Goal: Task Accomplishment & Management: Manage account settings

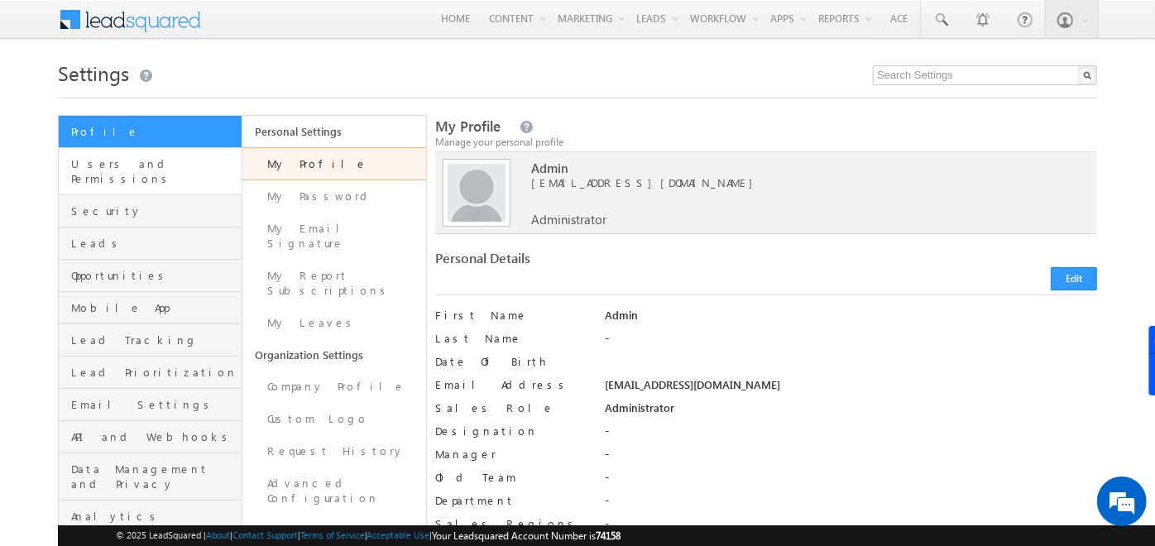
click at [162, 152] on link "Users and Permissions" at bounding box center [150, 171] width 183 height 47
click at [150, 236] on span "Leads" at bounding box center [154, 243] width 166 height 15
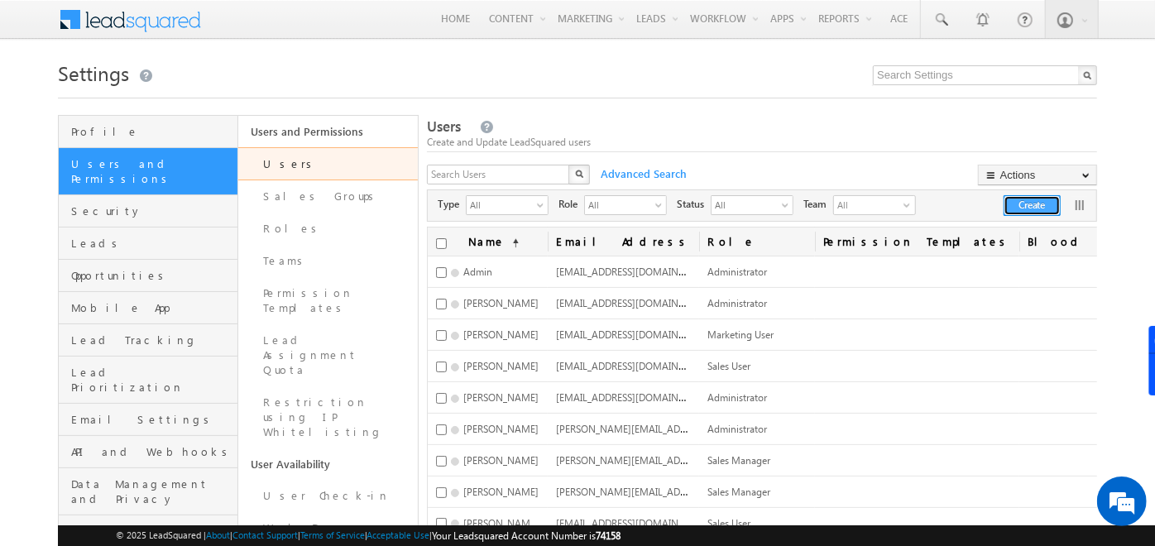
click at [1024, 208] on button "Create" at bounding box center [1031, 205] width 57 height 21
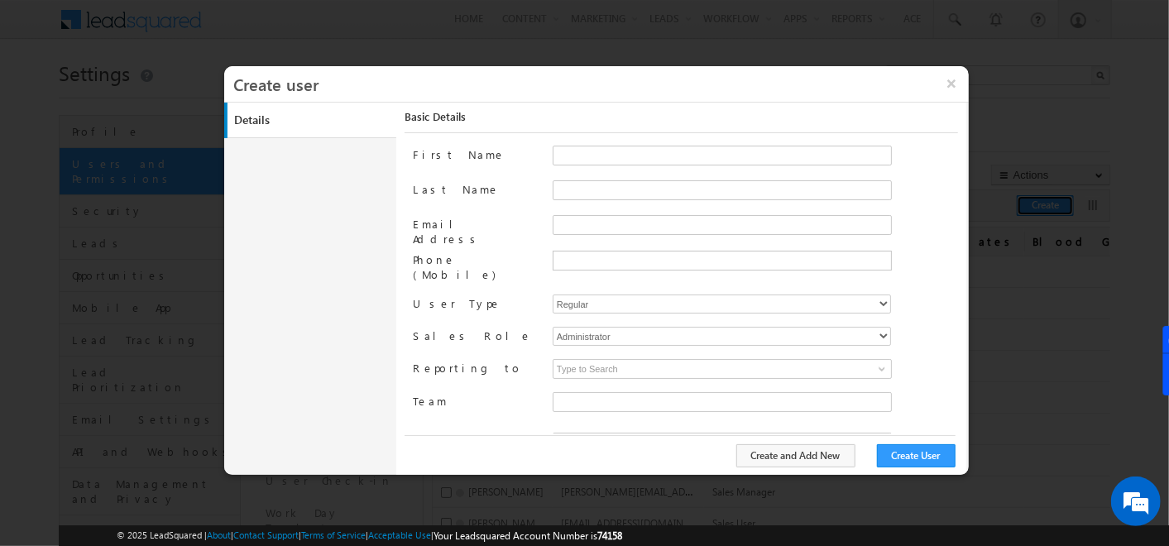
type input "f26bfe00-8d9c-11ec-8597-0681fe0b10f8"
click at [647, 294] on select "Regular Mobile Marvin MarvinLite Service Cloud Sales + Service" at bounding box center [722, 303] width 338 height 19
click at [494, 327] on label "Sales Role" at bounding box center [476, 335] width 126 height 17
click at [582, 328] on select "Administrator Marketing User Sales Manager Sales User" at bounding box center [722, 336] width 338 height 19
click at [945, 84] on button "×" at bounding box center [951, 83] width 36 height 35
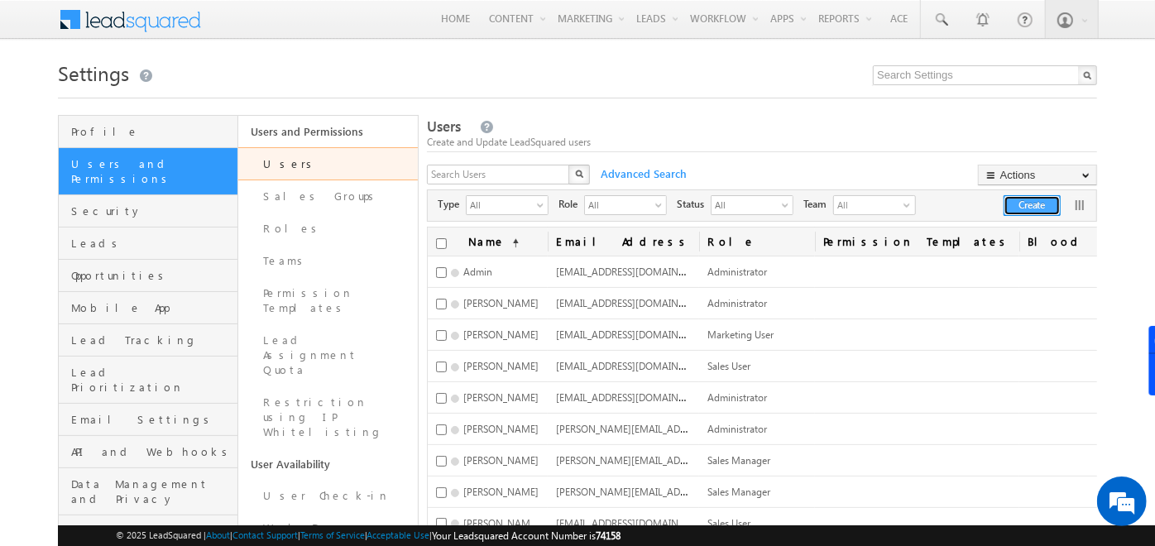
click at [1036, 204] on button "Create" at bounding box center [1031, 205] width 57 height 21
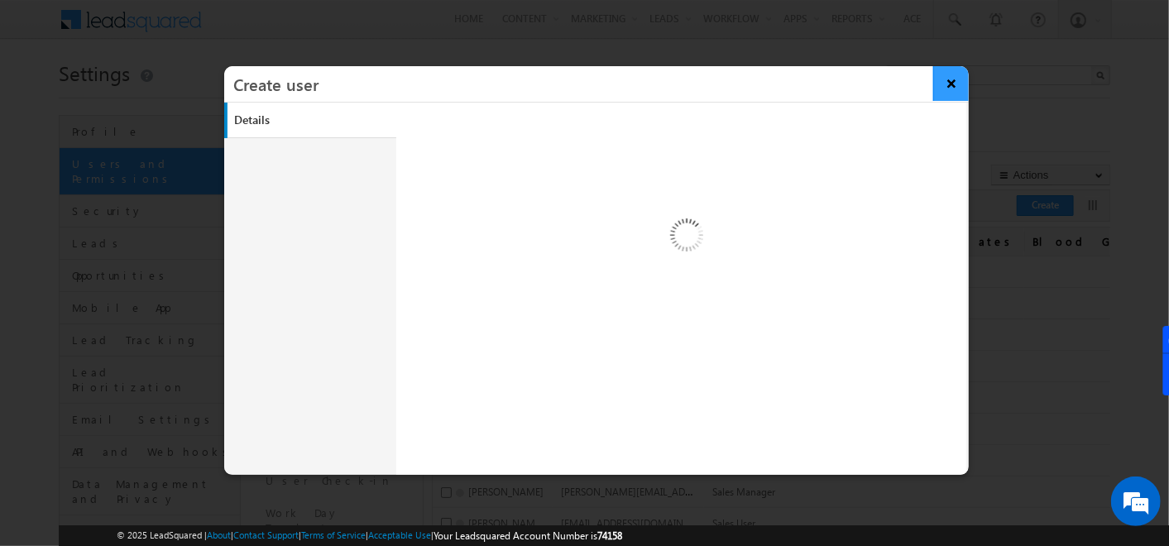
click at [947, 88] on button "×" at bounding box center [951, 83] width 36 height 35
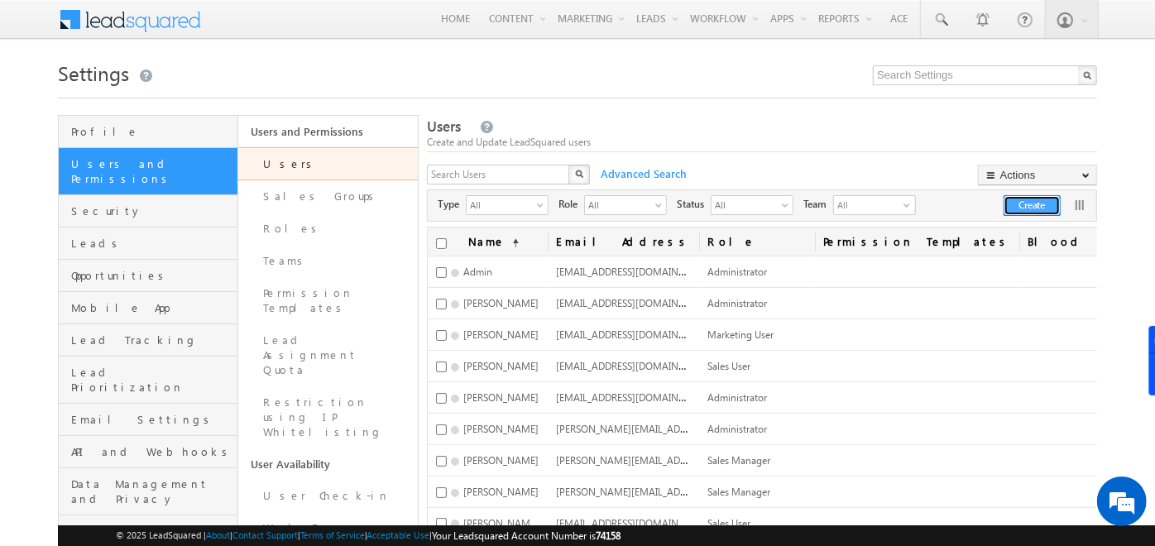
click at [1032, 209] on button "Create" at bounding box center [1031, 205] width 57 height 21
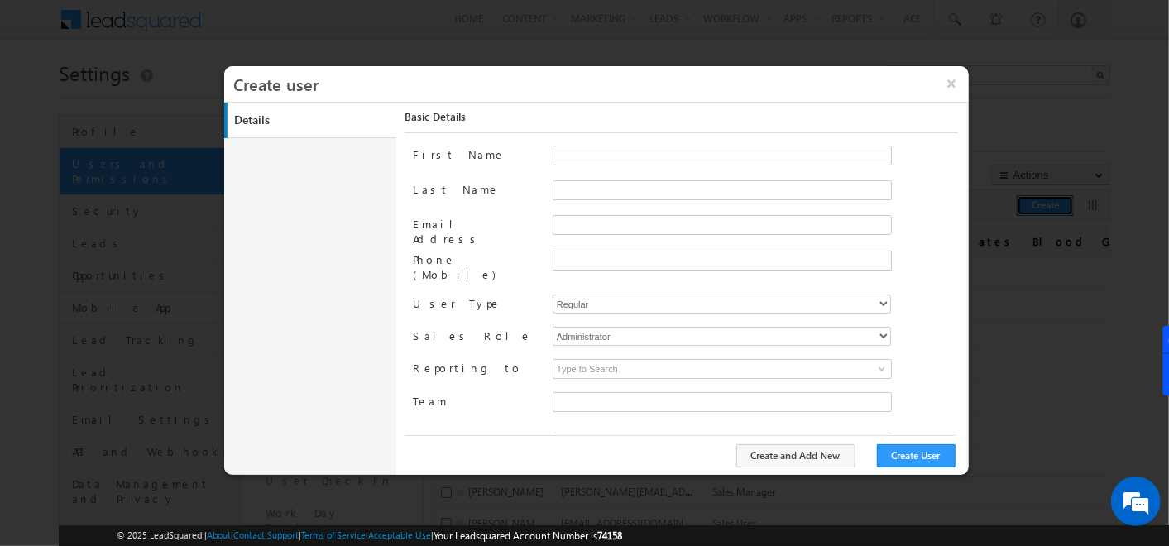
type input "f26bfe00-8d9c-11ec-8597-0681fe0b10f8"
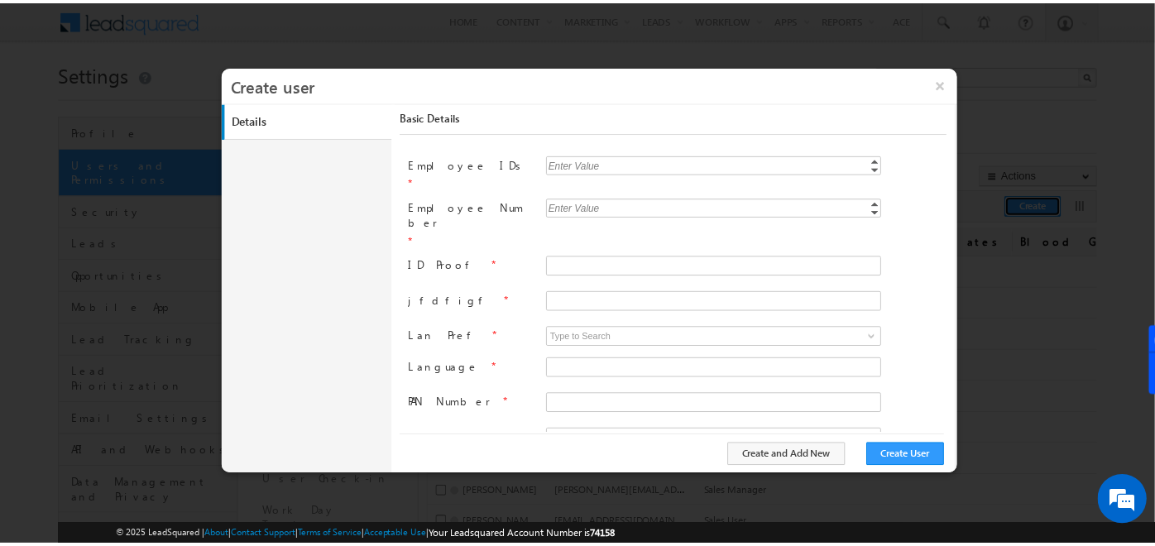
scroll to position [500, 0]
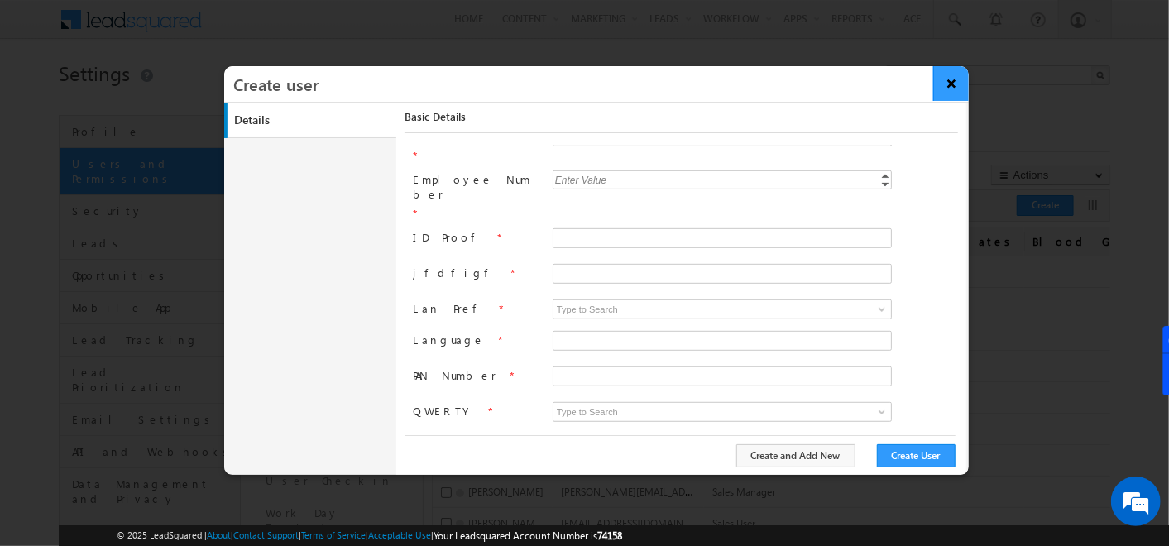
click at [961, 72] on button "×" at bounding box center [951, 83] width 36 height 35
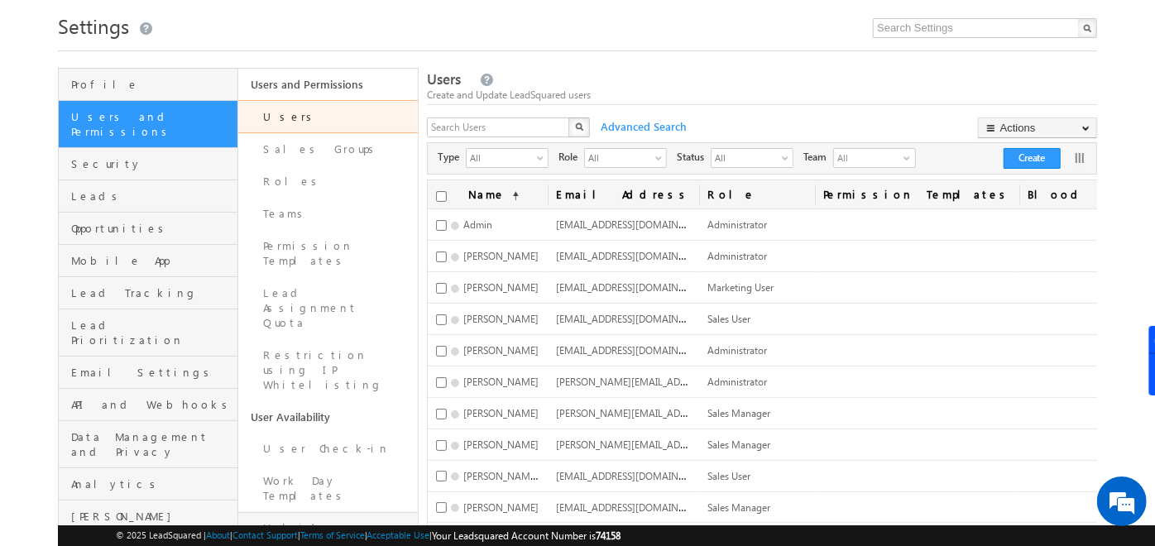
scroll to position [0, 0]
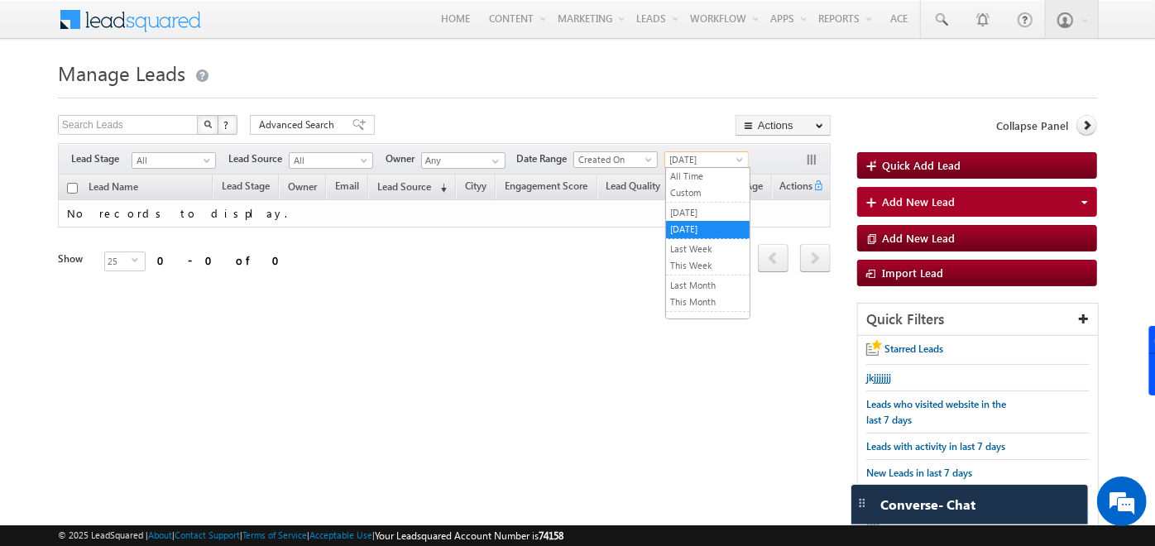
click at [700, 154] on span "Today" at bounding box center [704, 159] width 79 height 15
click at [698, 170] on link "All Time" at bounding box center [708, 176] width 84 height 15
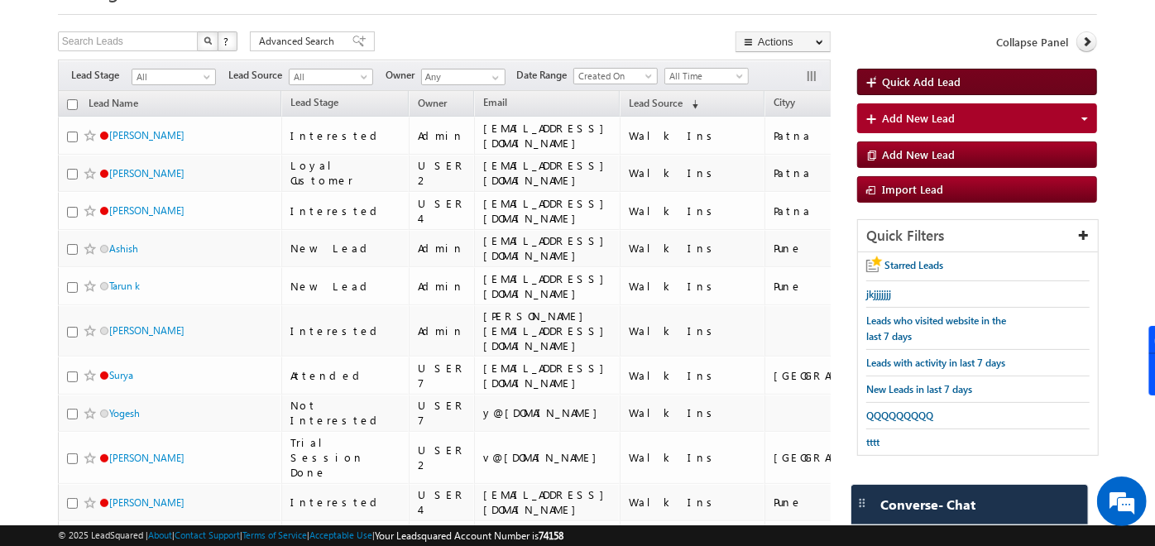
click at [908, 75] on span "Quick Add Lead" at bounding box center [921, 81] width 79 height 14
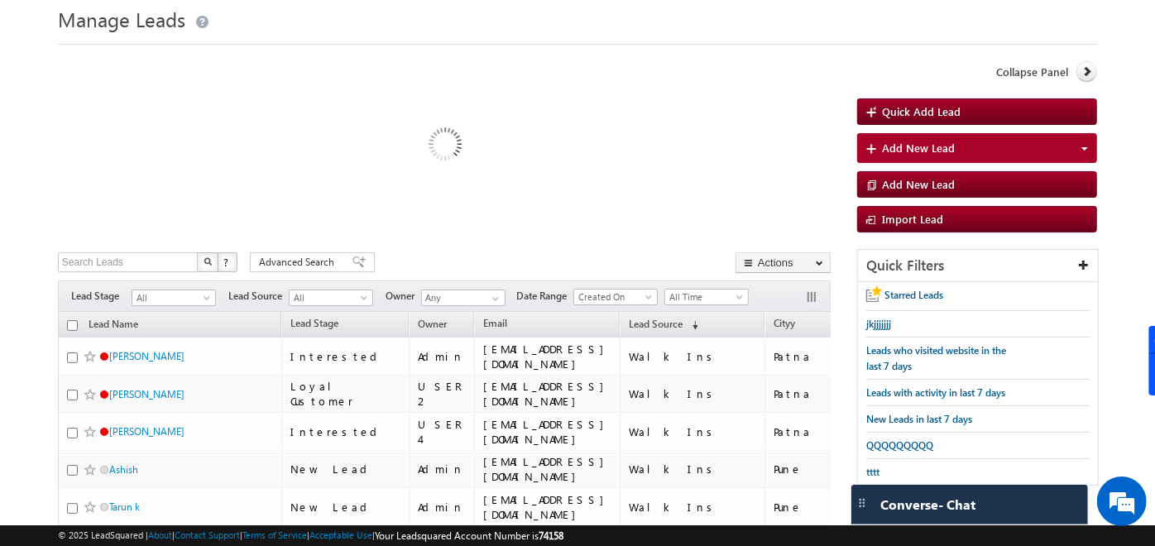
scroll to position [52, 0]
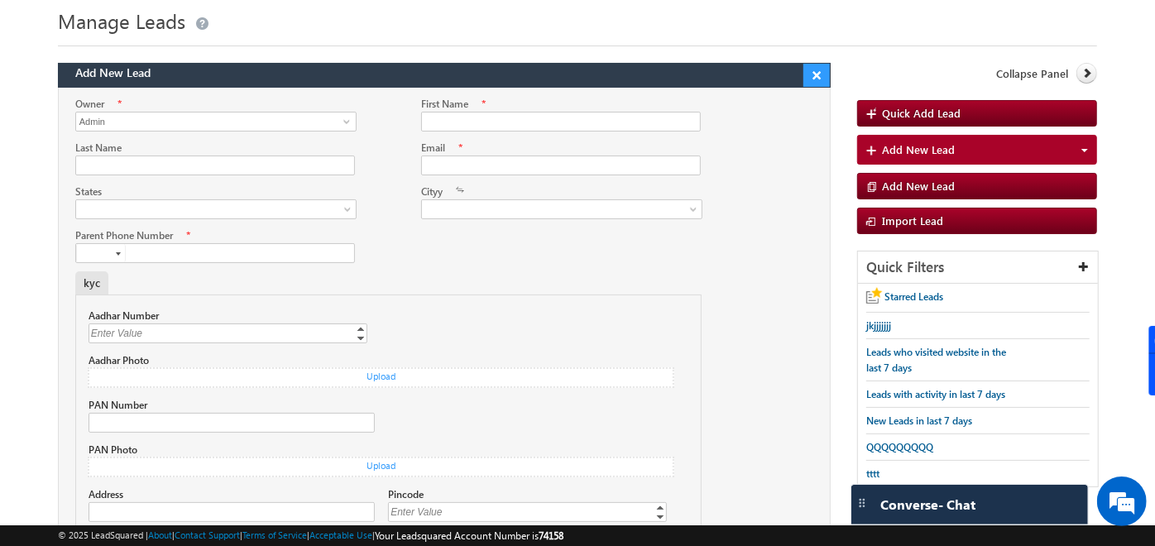
click at [816, 67] on button "×" at bounding box center [816, 75] width 26 height 23
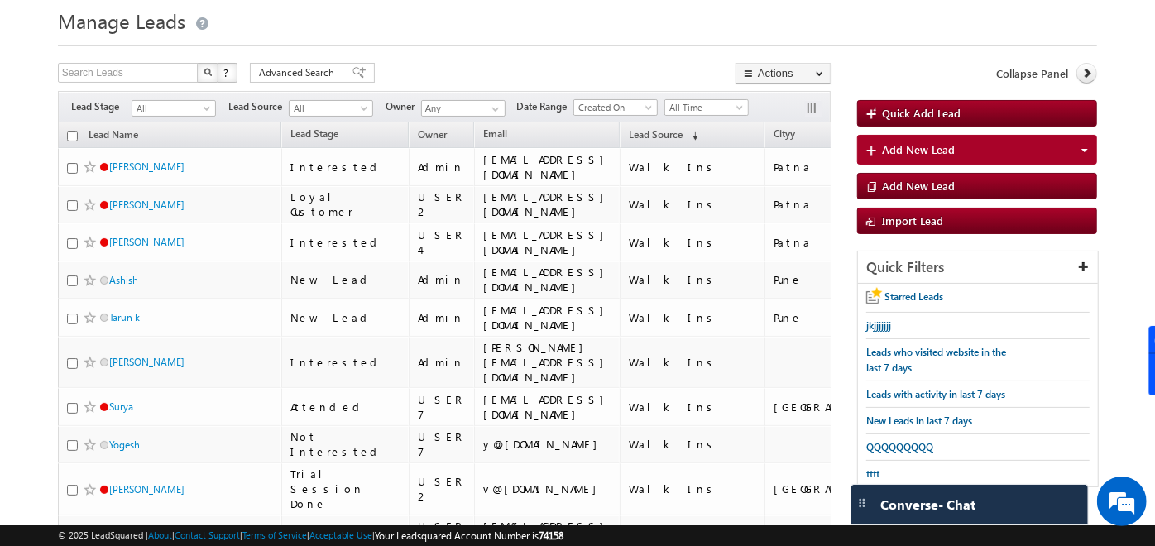
click at [71, 136] on input "checkbox" at bounding box center [72, 136] width 11 height 11
checkbox input "true"
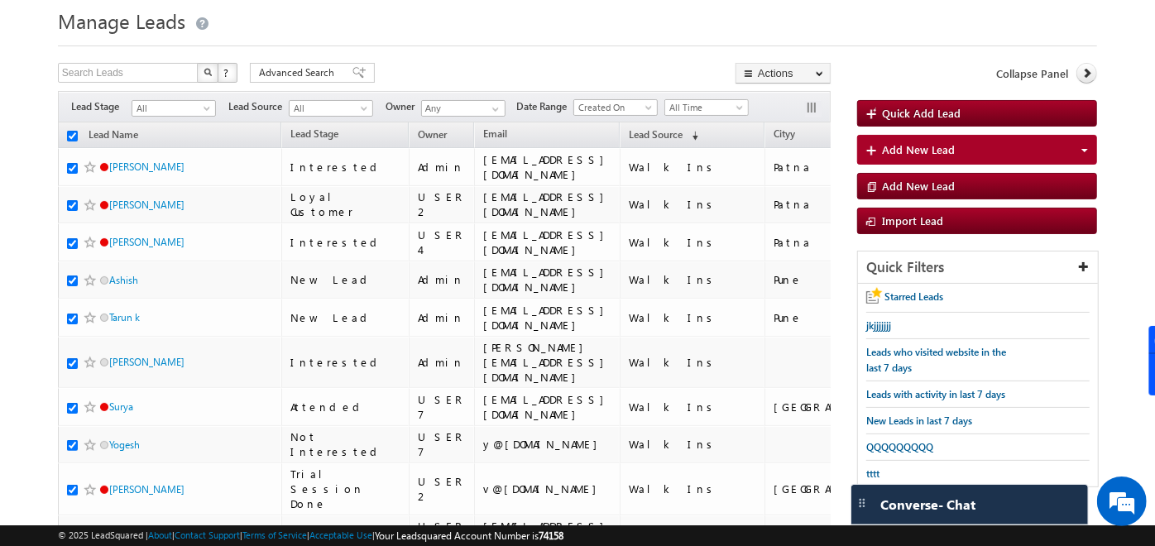
checkbox input "true"
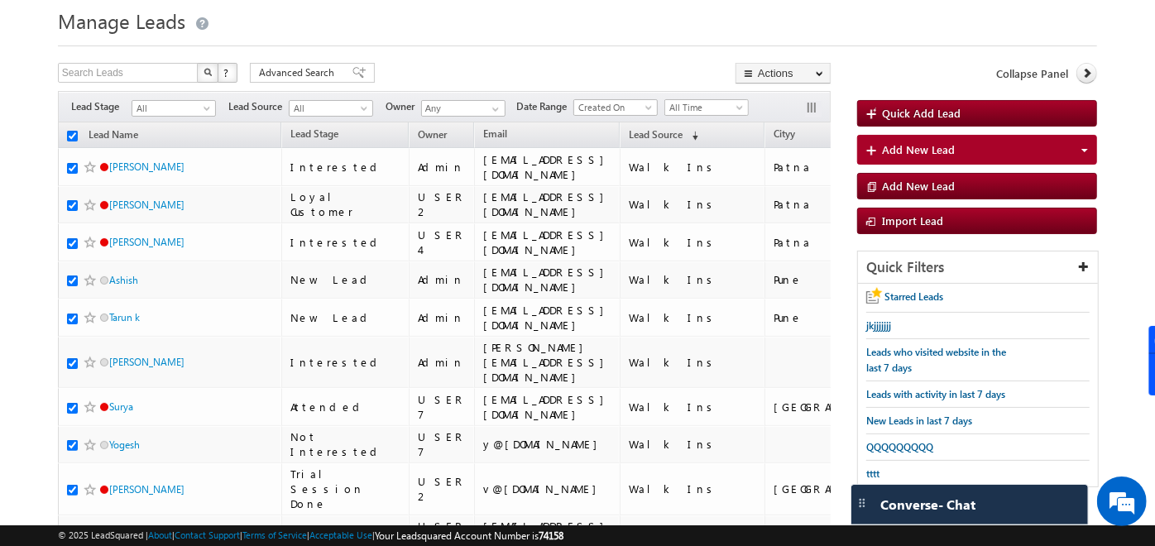
checkbox input "true"
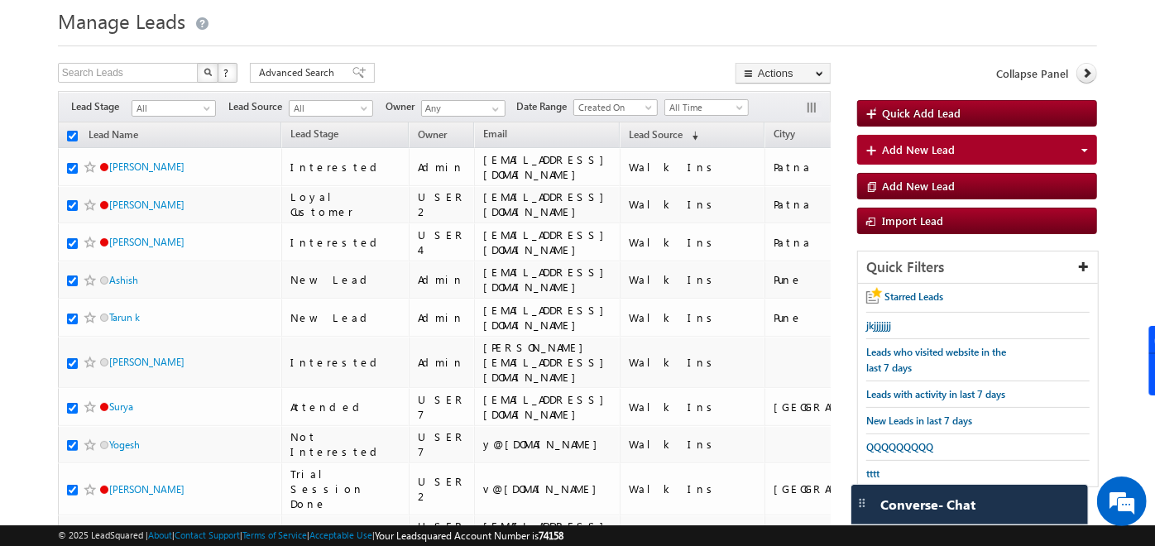
checkbox input "true"
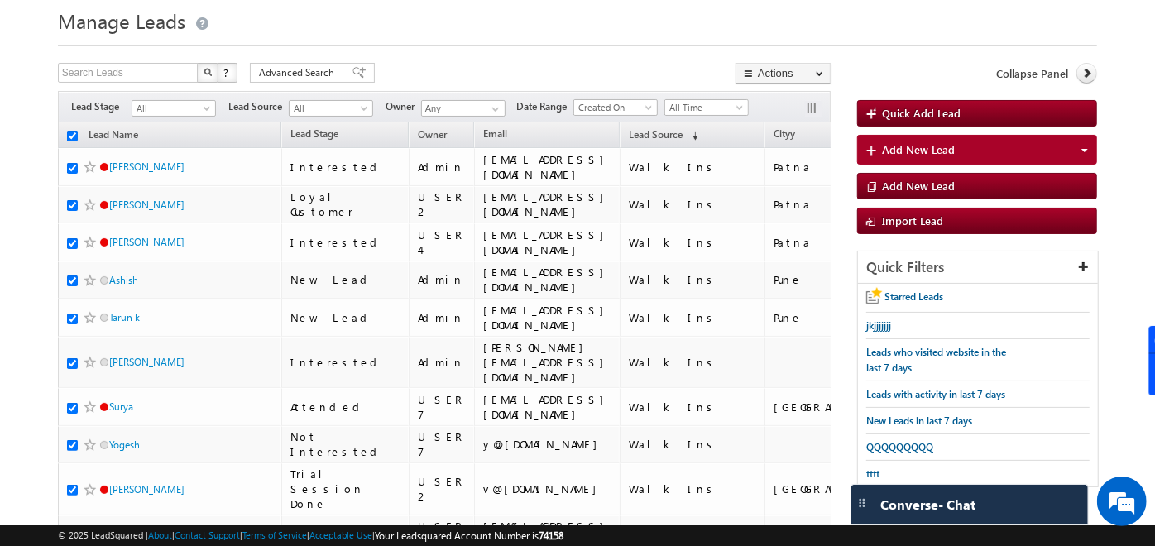
checkbox input "true"
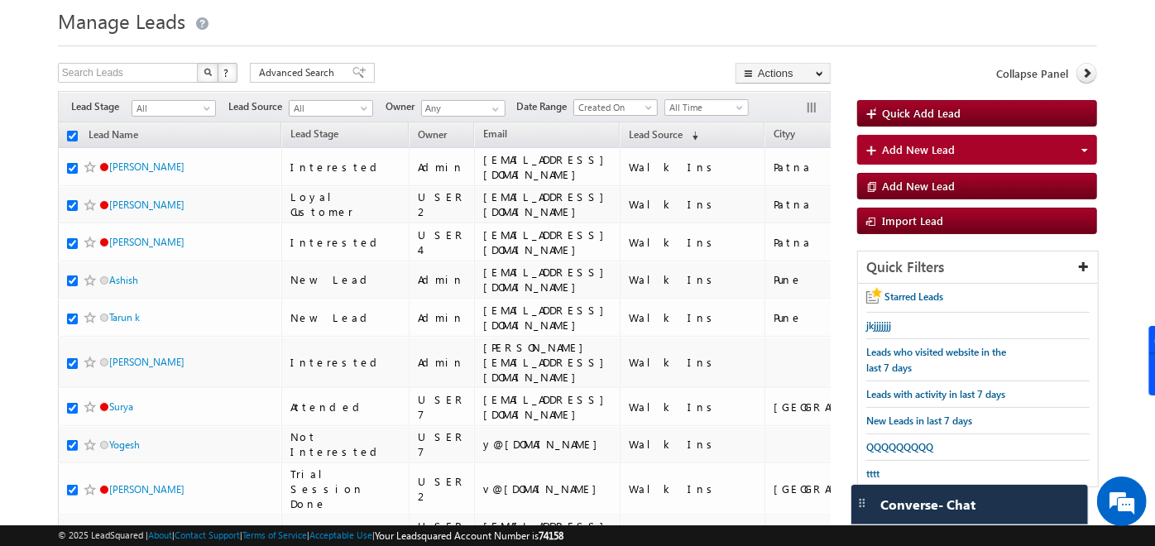
checkbox input "true"
click at [71, 136] on input "checkbox" at bounding box center [72, 136] width 11 height 11
checkbox input "false"
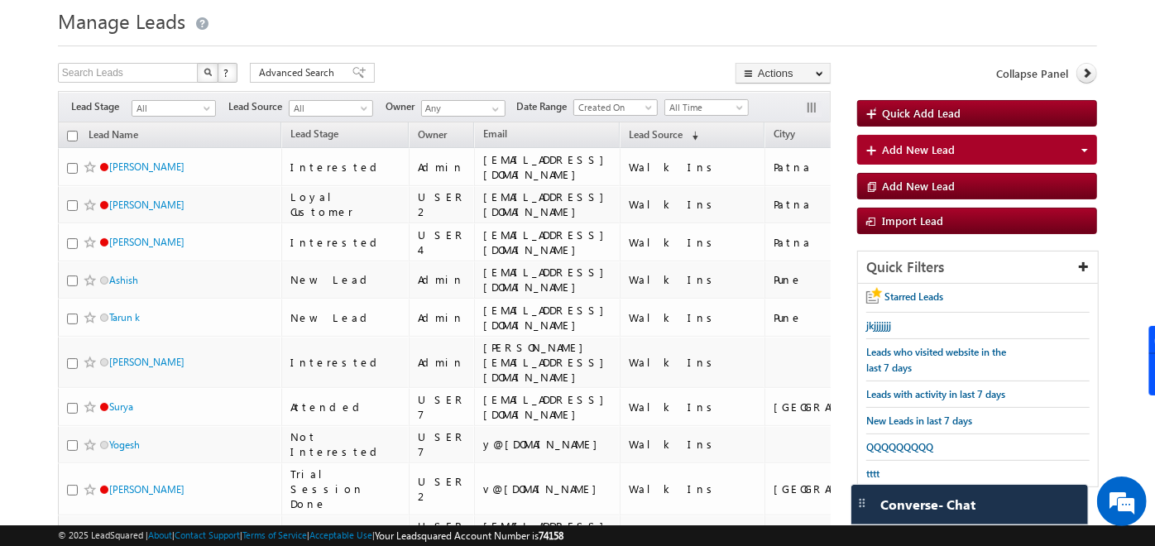
checkbox input "false"
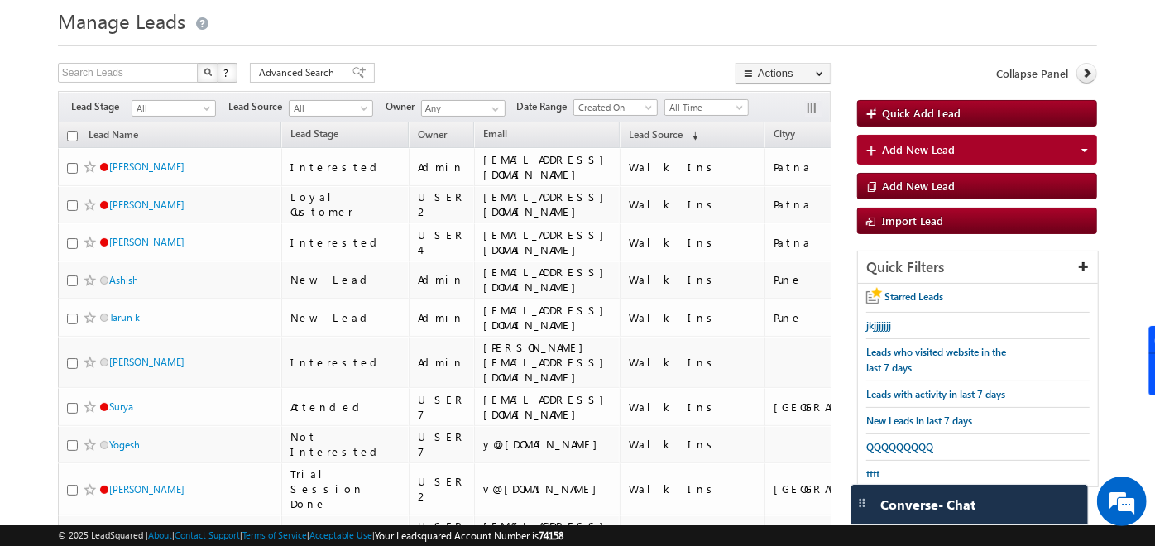
checkbox input "false"
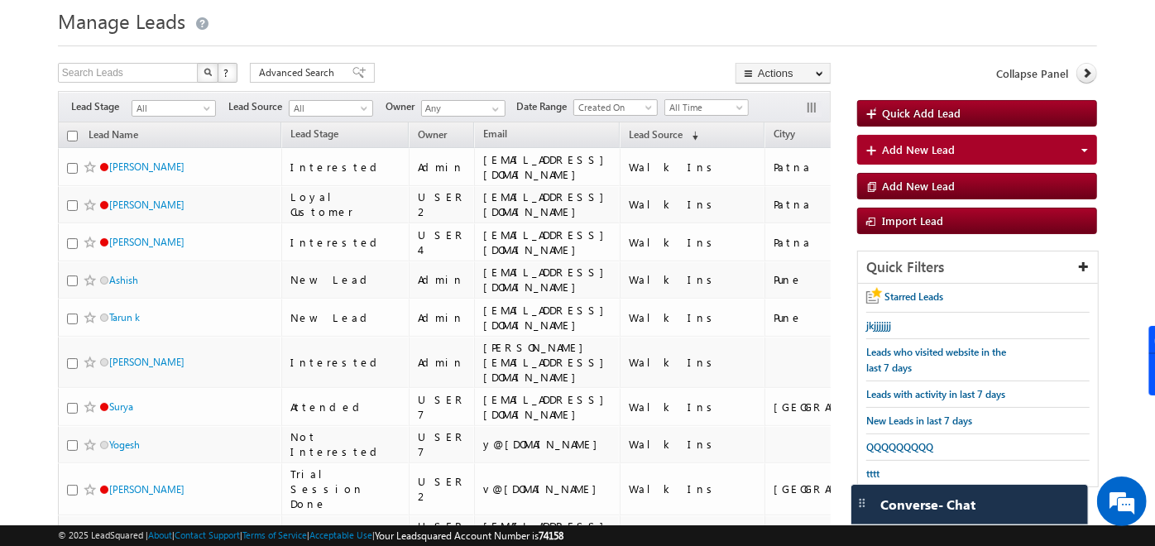
checkbox input "false"
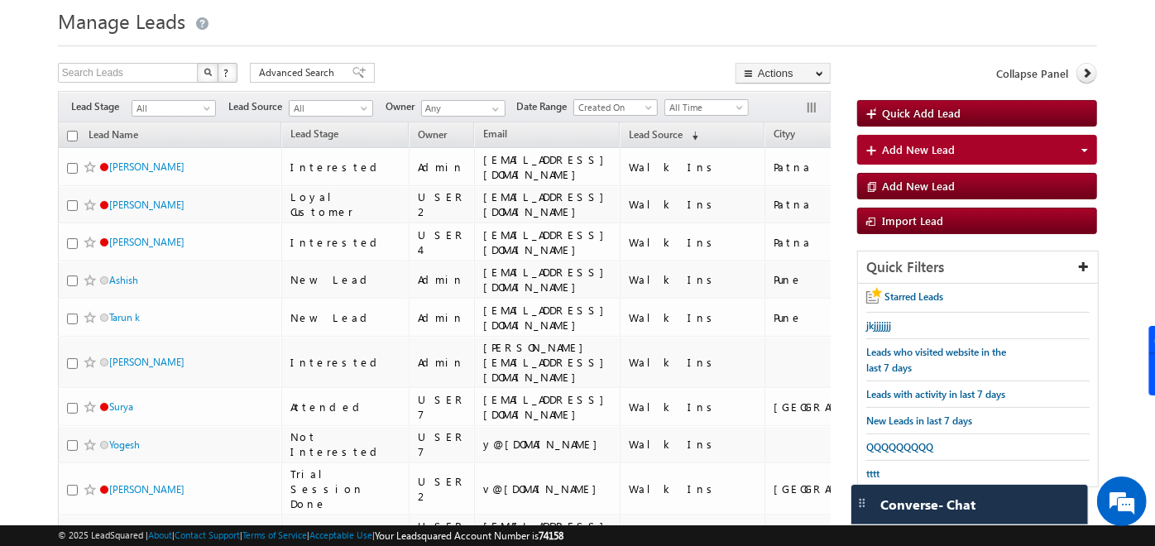
checkbox input "false"
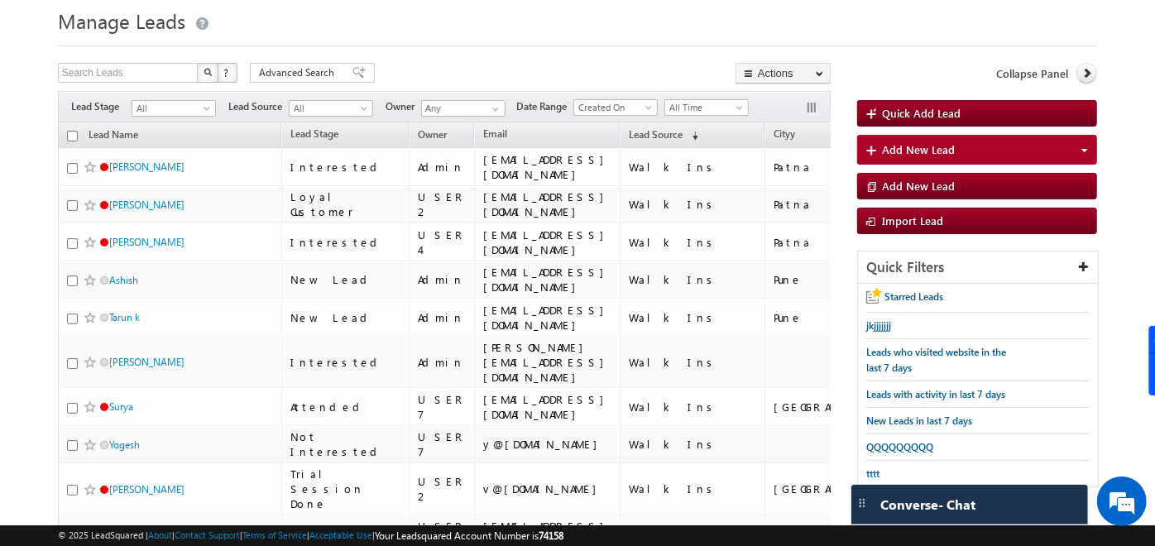
checkbox input "false"
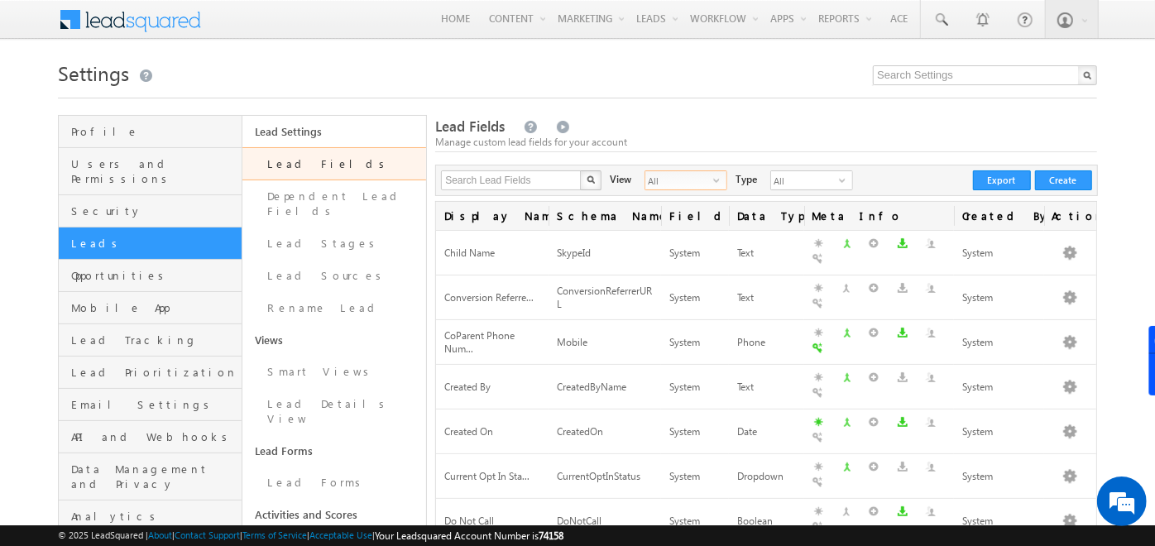
click at [692, 182] on span "All" at bounding box center [679, 180] width 68 height 18
click at [661, 227] on li "Custom Fields" at bounding box center [674, 231] width 81 height 17
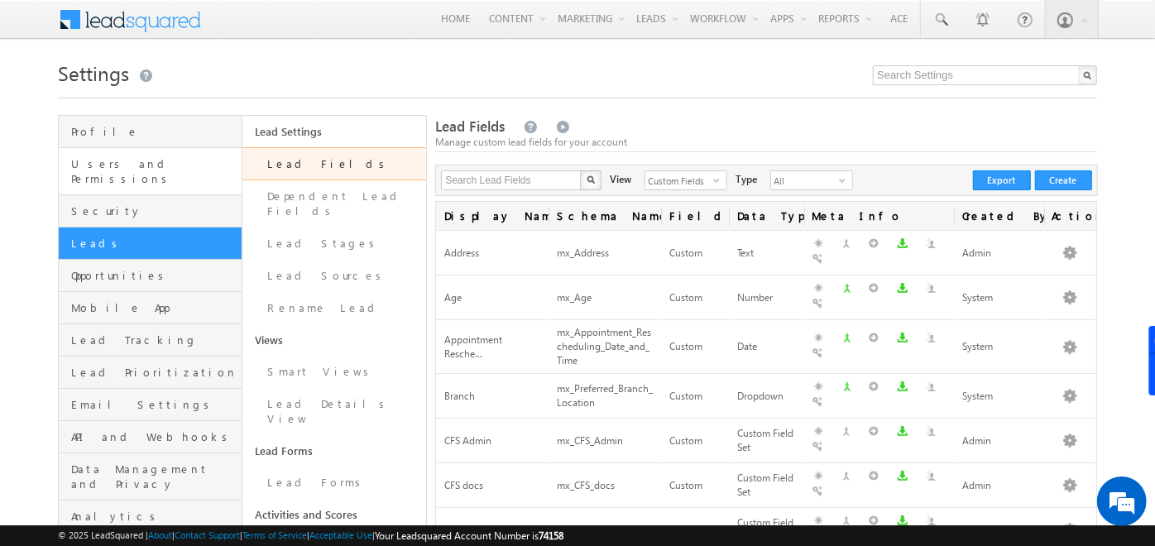
click at [176, 172] on link "Users and Permissions" at bounding box center [150, 171] width 183 height 47
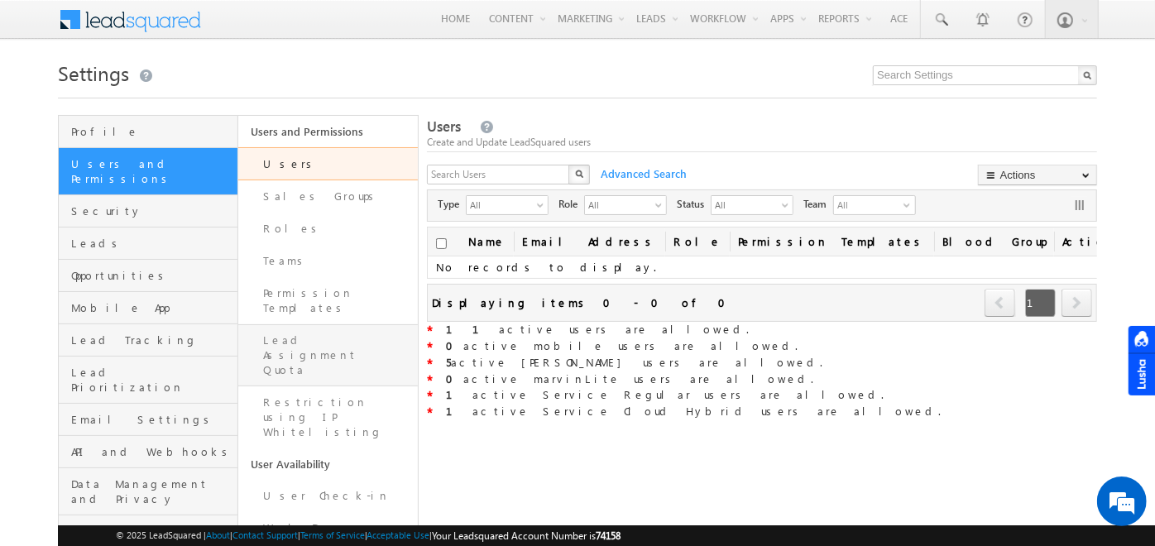
click at [309, 324] on link "Lead Assignment Quota" at bounding box center [327, 355] width 179 height 62
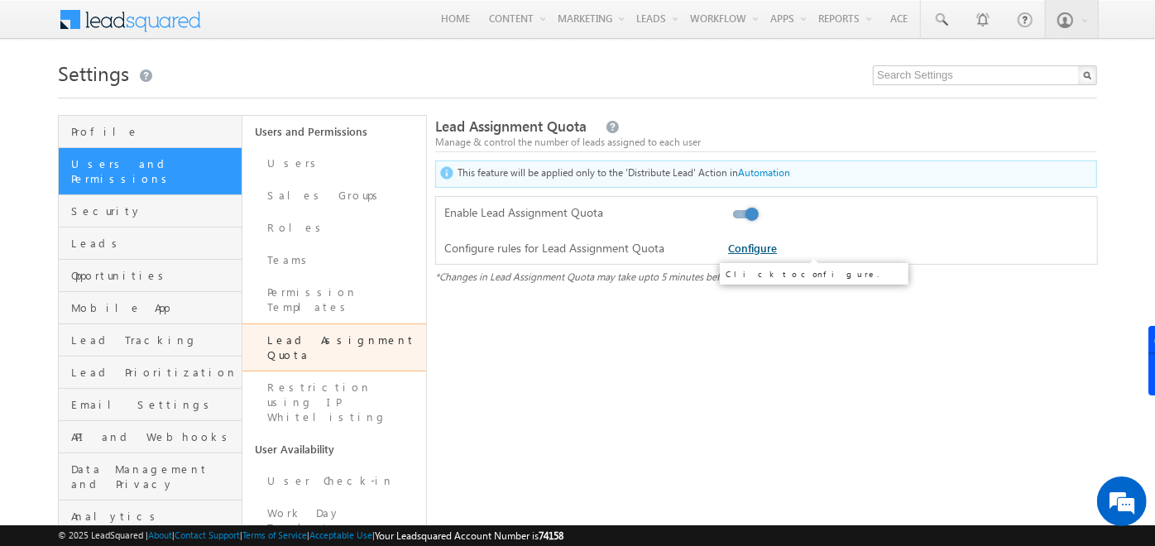
click at [749, 242] on link "Configure" at bounding box center [752, 248] width 49 height 14
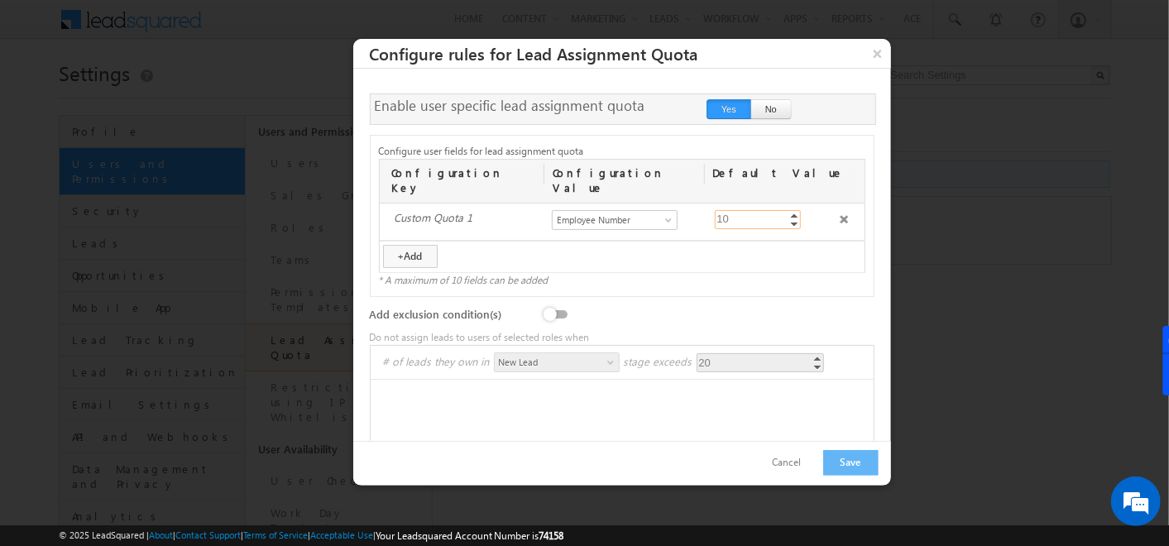
click at [748, 210] on input "10" at bounding box center [758, 219] width 86 height 19
type input "20"
click at [877, 59] on button "×" at bounding box center [877, 53] width 26 height 29
